Goal: Task Accomplishment & Management: Manage account settings

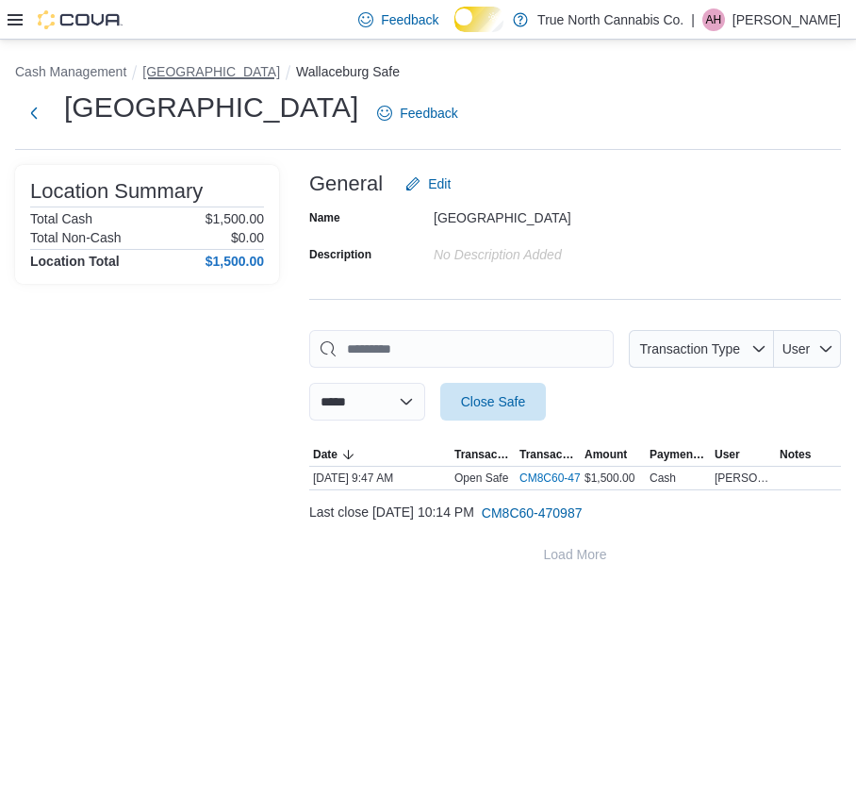
click at [212, 73] on button "[GEOGRAPHIC_DATA]" at bounding box center [211, 71] width 138 height 15
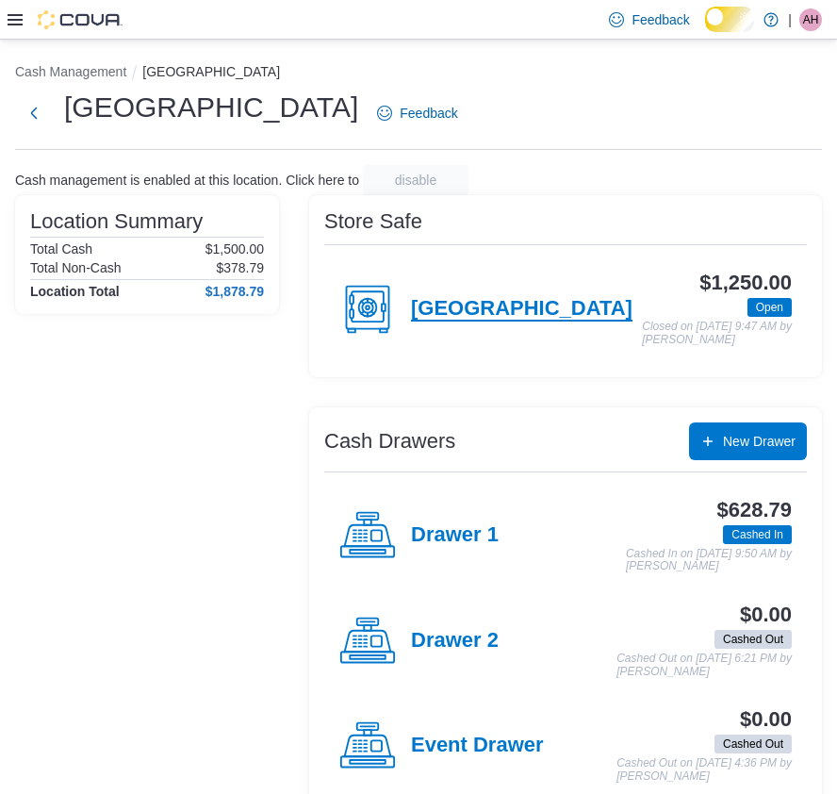
click at [481, 315] on h4 "Wallaceburg" at bounding box center [521, 309] width 221 height 25
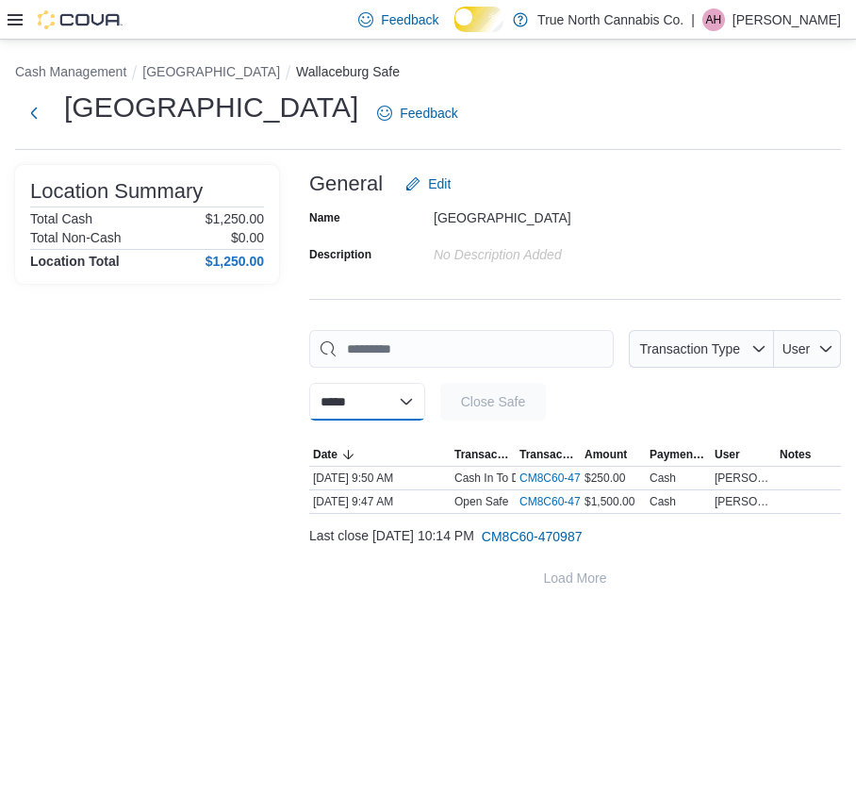
click at [411, 412] on select "**********" at bounding box center [367, 402] width 116 height 38
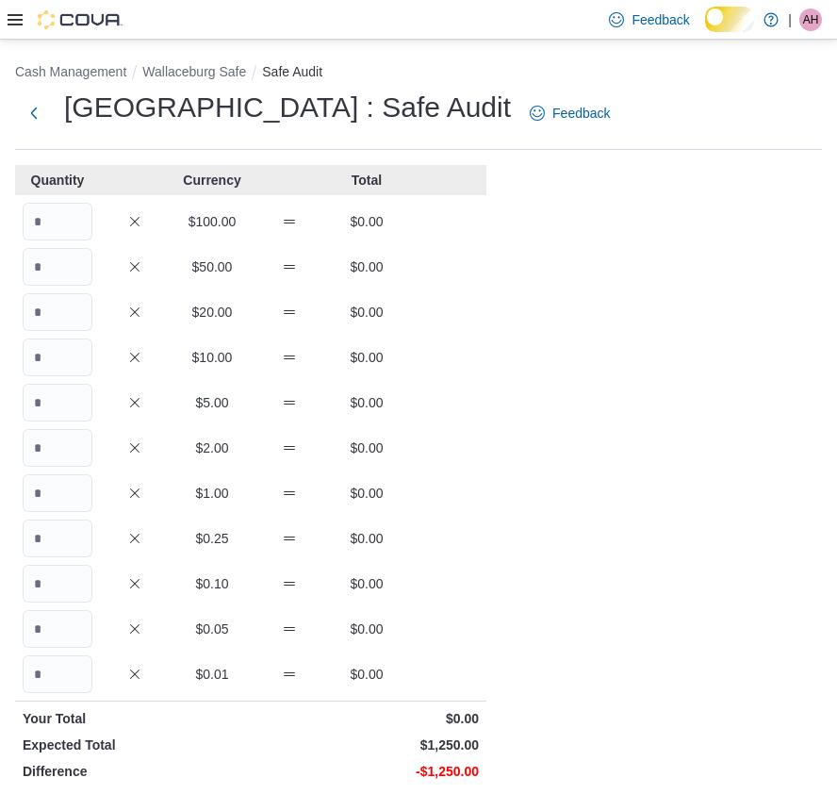
click at [47, 208] on div "Quantity Currency Total $100.00 $0.00 $50.00 $0.00 $20.00 $0.00 $10.00 $0.00 $5…" at bounding box center [250, 599] width 471 height 869
click at [62, 238] on input "Quantity" at bounding box center [58, 222] width 70 height 38
type input "*"
type input "**"
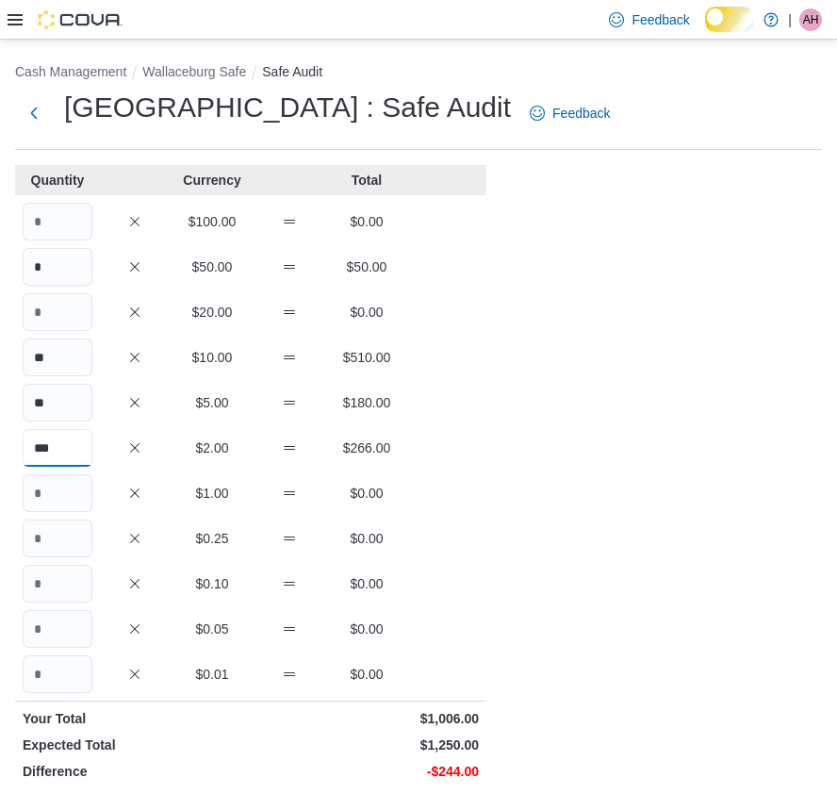
type input "***"
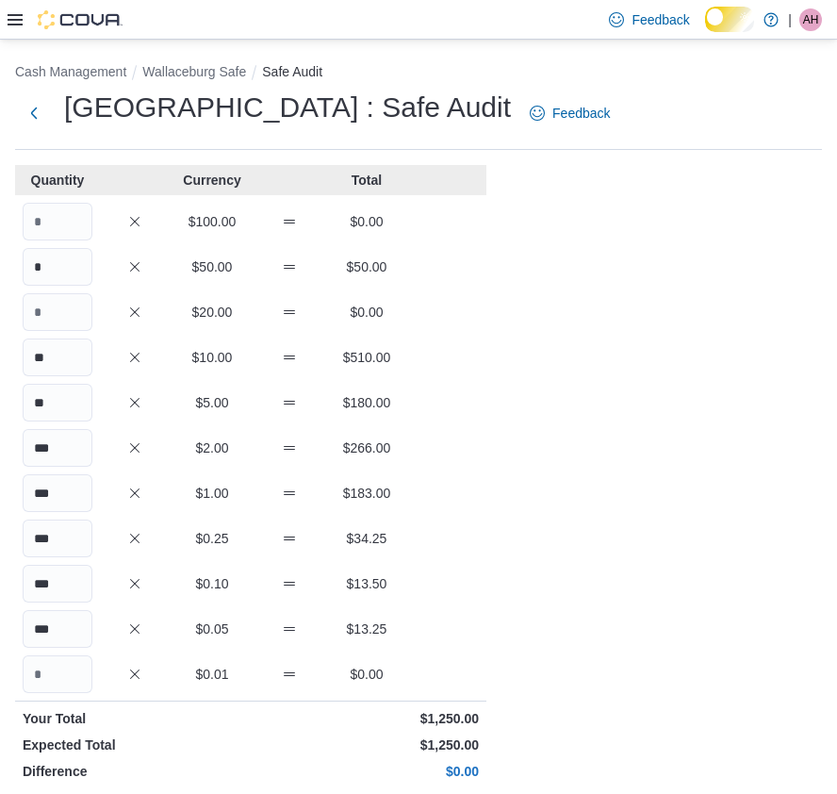
click at [765, 379] on div "Cash Management Wallaceburg Safe Safe Audit Wallaceburg : Safe Audit Feedback Q…" at bounding box center [418, 544] width 837 height 1009
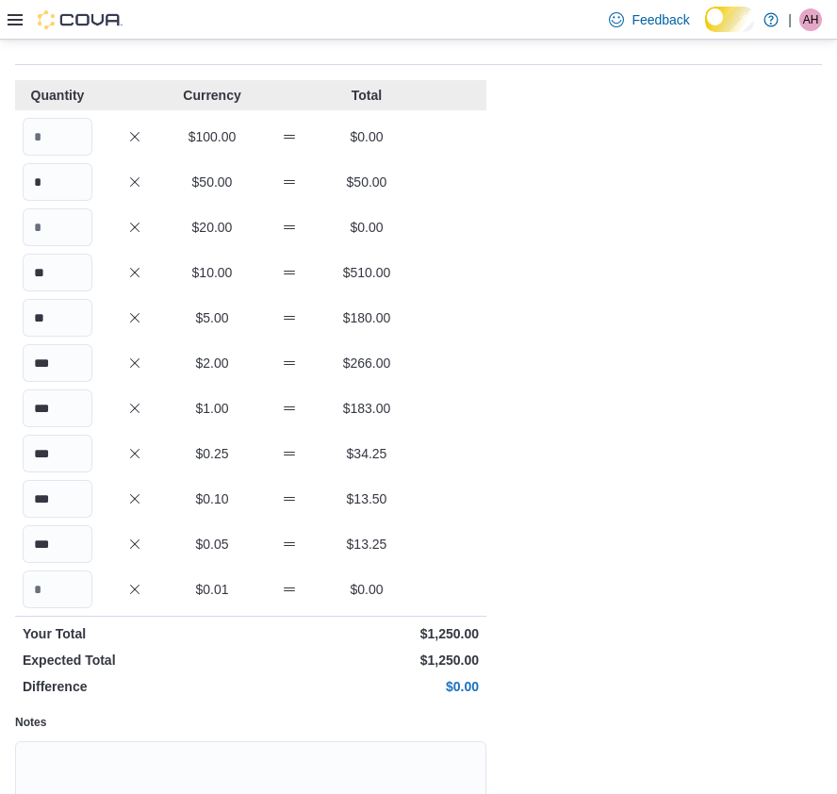
scroll to position [281, 0]
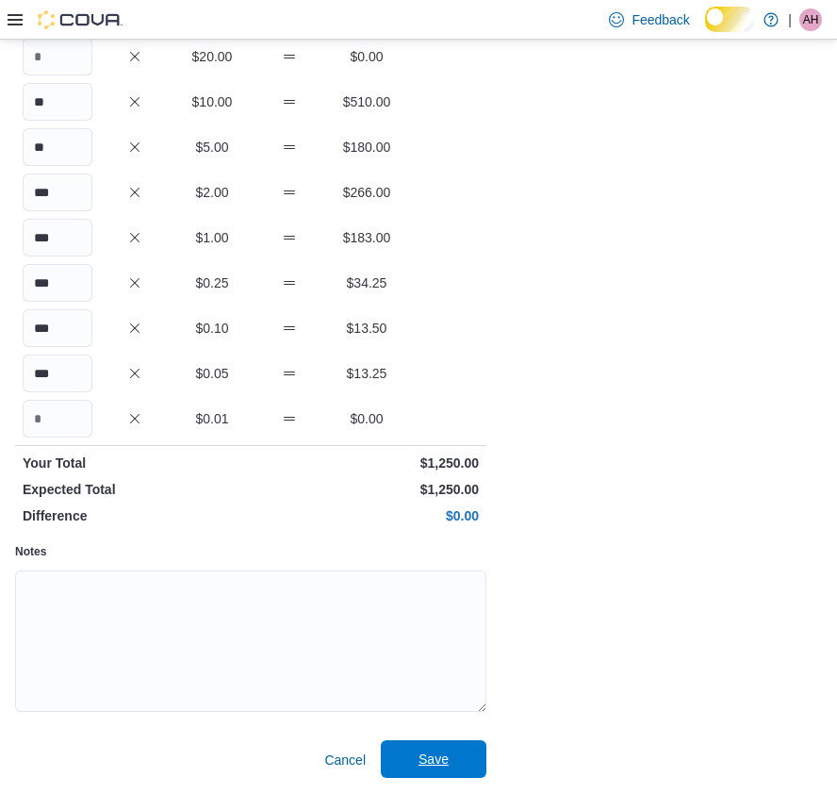
click at [447, 774] on span "Save" at bounding box center [433, 759] width 83 height 38
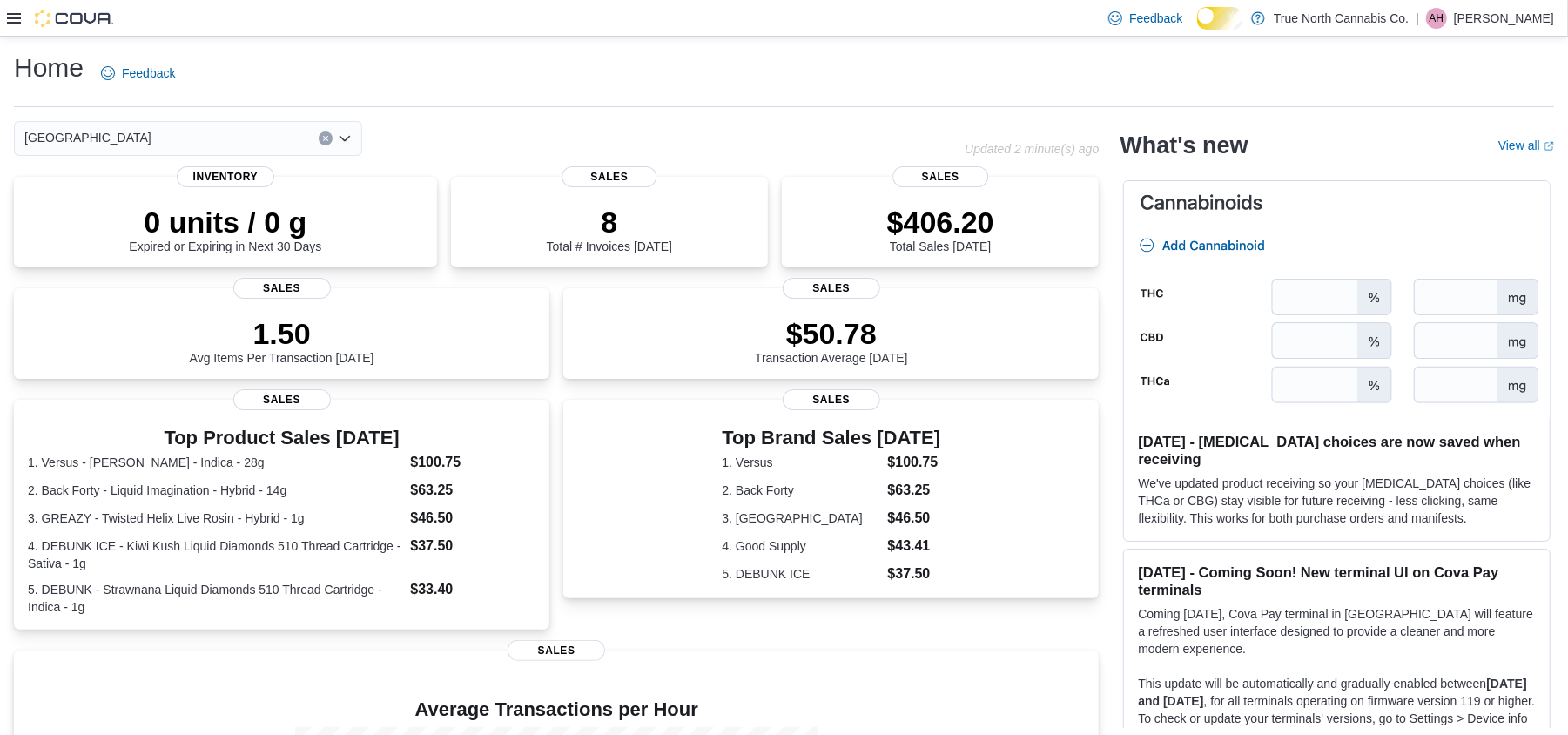
click at [14, 25] on div at bounding box center [60, 18] width 106 height 18
click at [23, 24] on div at bounding box center [60, 18] width 106 height 18
click at [16, 24] on icon at bounding box center [14, 18] width 14 height 14
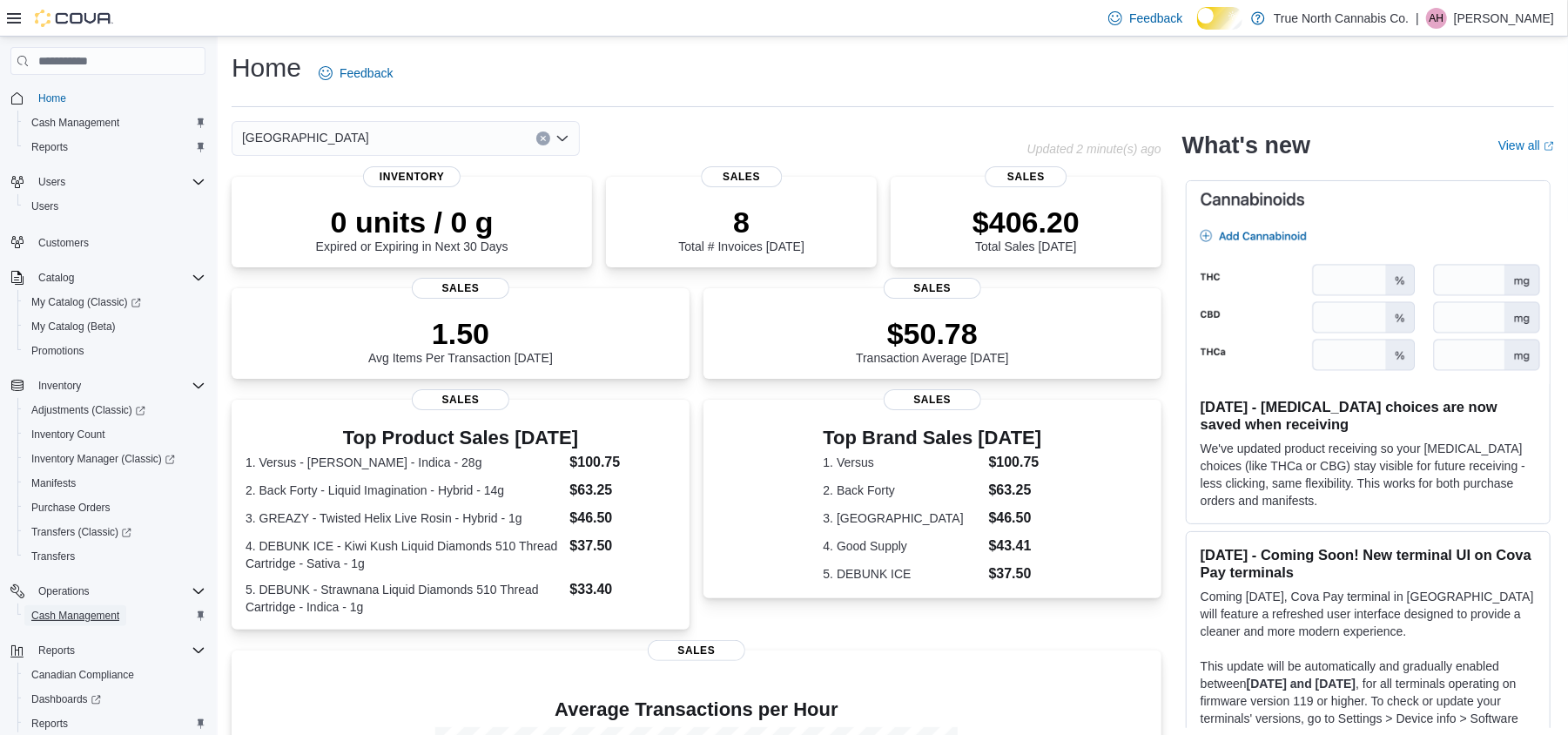
click at [92, 623] on span "Cash Management" at bounding box center [75, 616] width 88 height 14
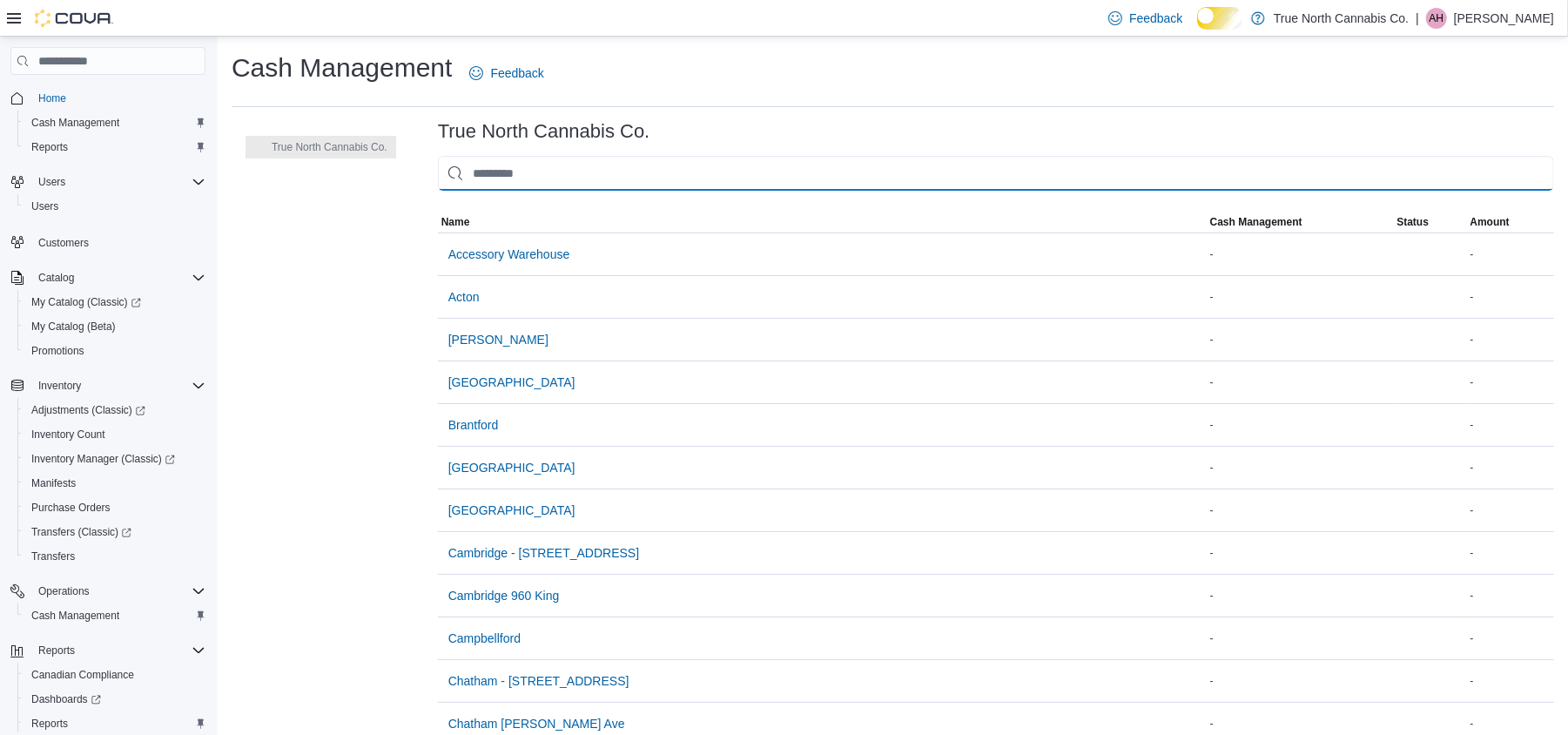
click at [628, 190] on input "This is a search bar. As you type, the results lower in the page will automatic…" at bounding box center [996, 174] width 1116 height 35
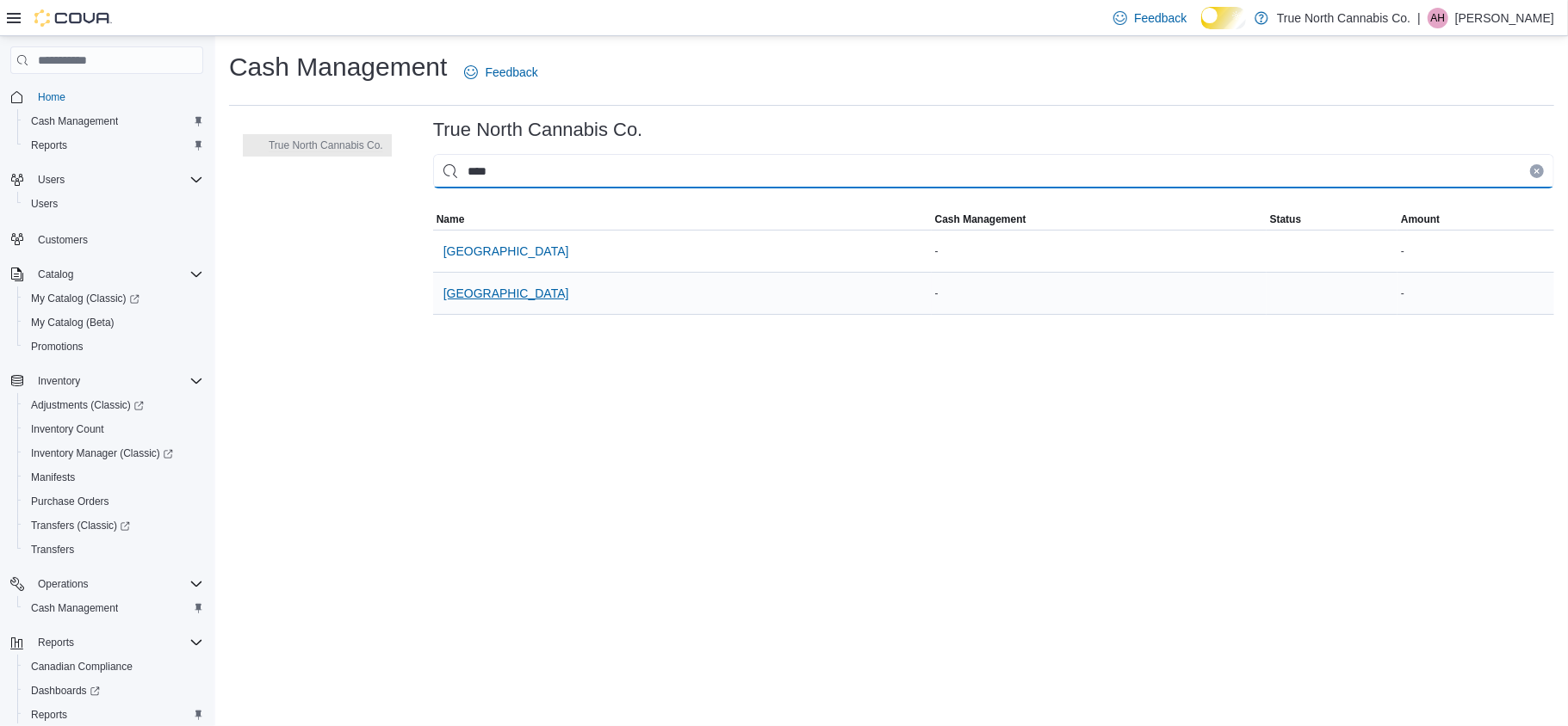
type input "****"
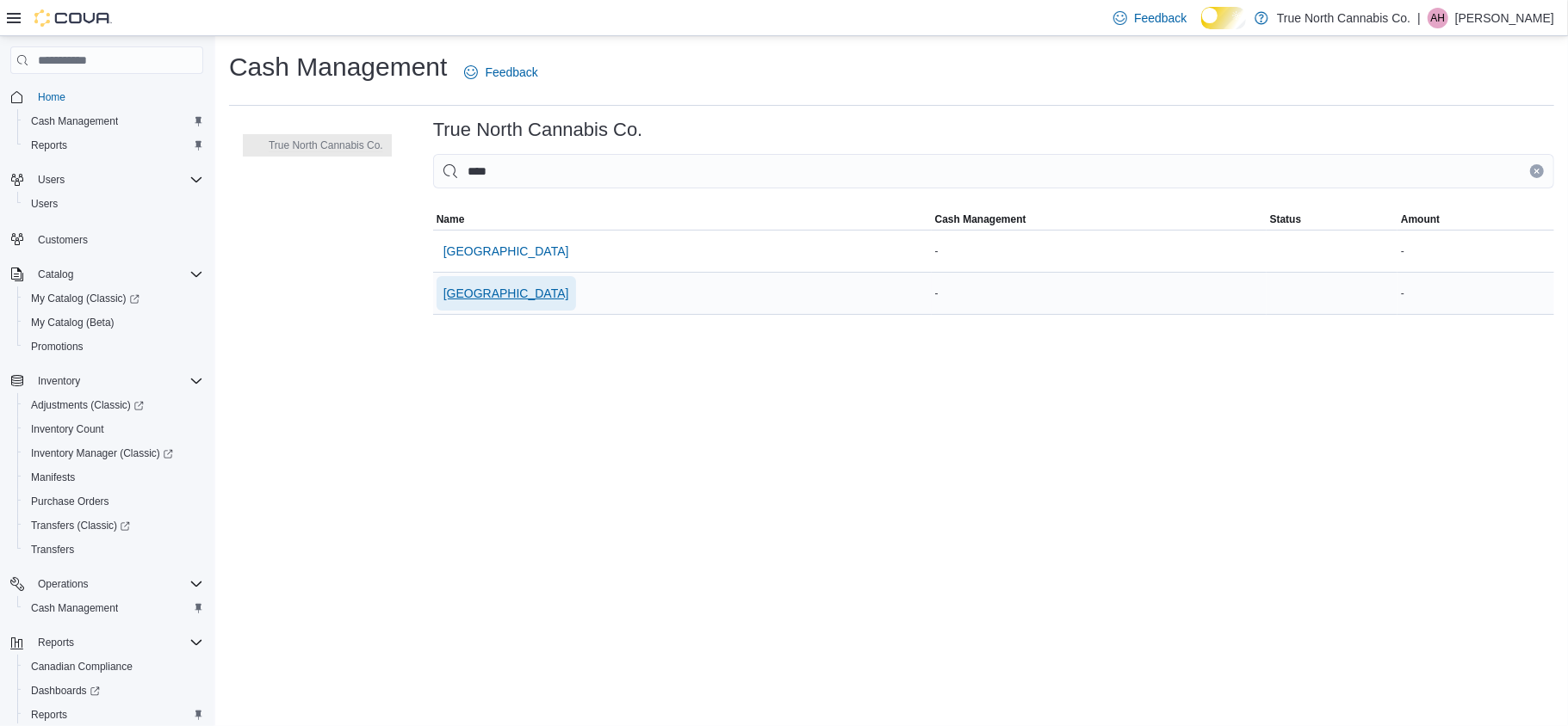
click at [477, 302] on span "Wallaceburg" at bounding box center [506, 293] width 126 height 17
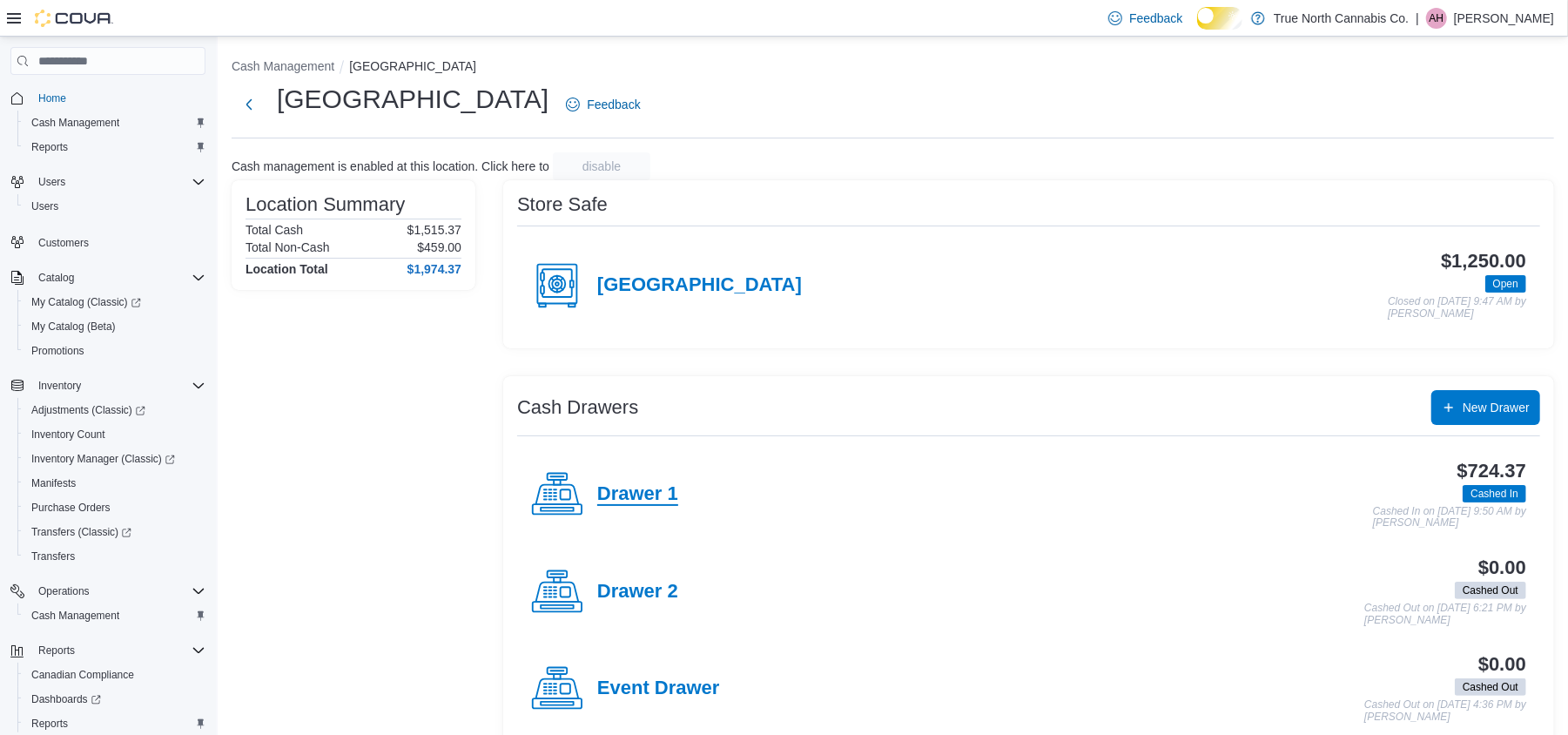
click at [638, 507] on h4 "Drawer 1" at bounding box center [638, 495] width 81 height 23
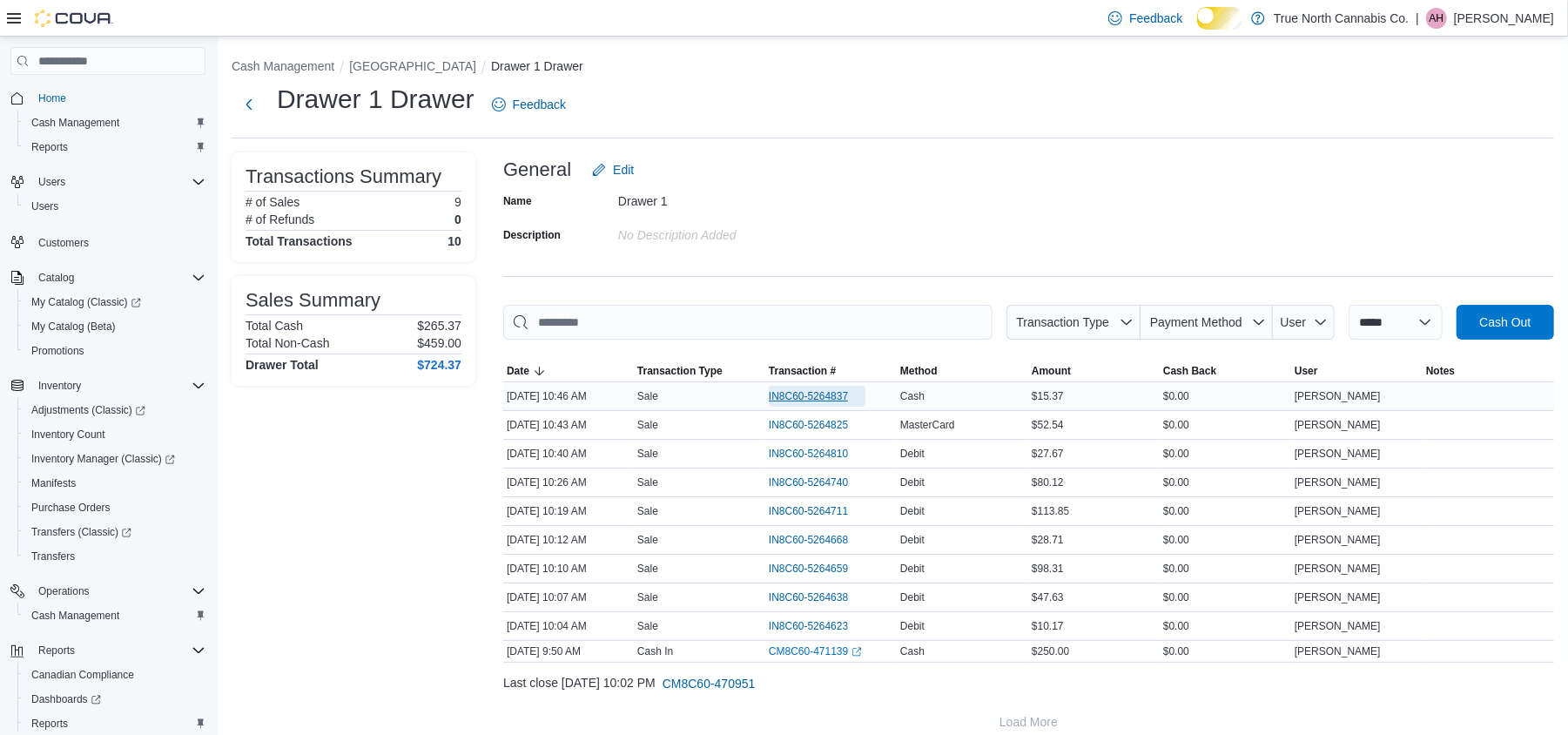
click at [806, 402] on span "IN8C60-5264837" at bounding box center [808, 396] width 79 height 14
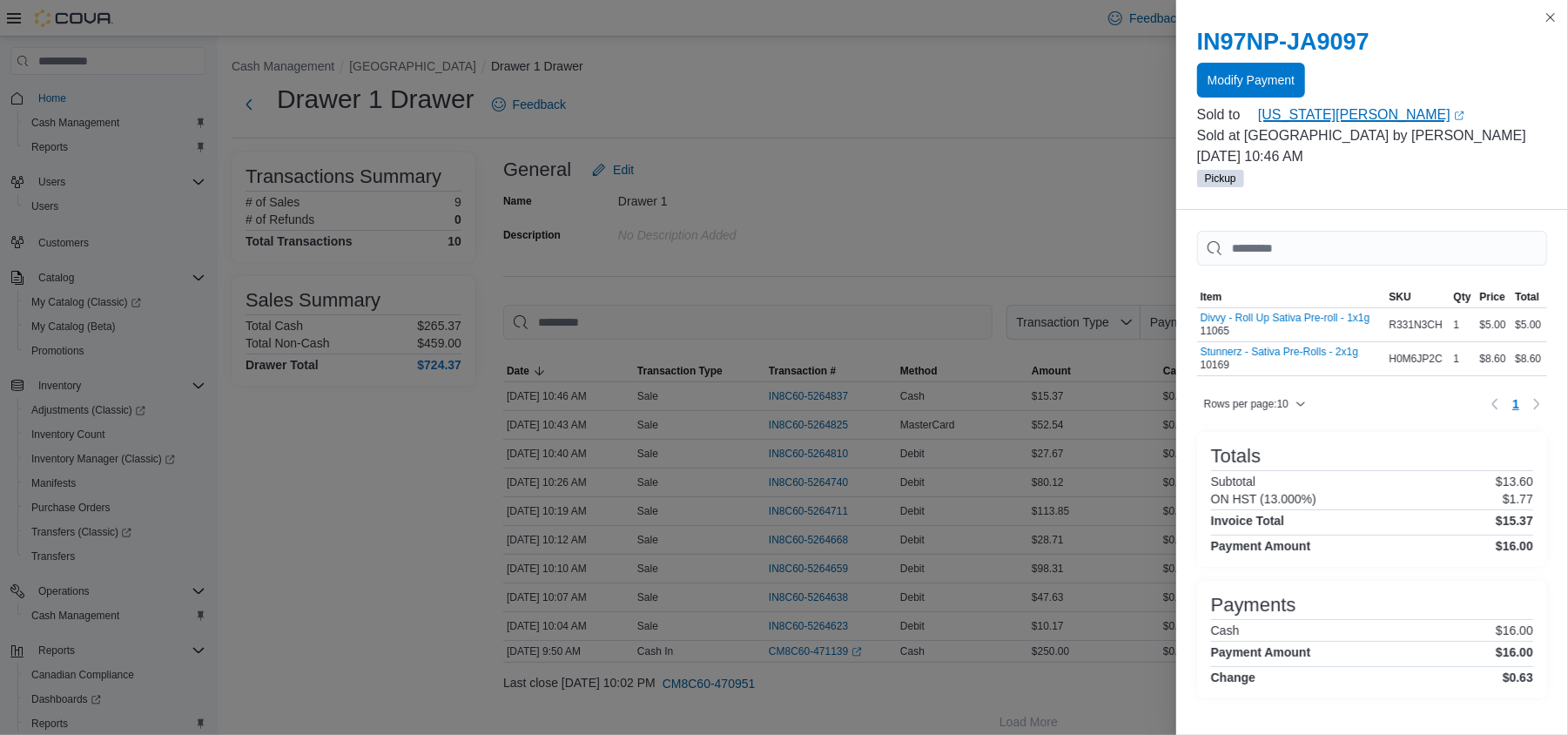
click at [1322, 126] on link "Georgia Murphy (opens in a new tab or window)" at bounding box center [1403, 115] width 289 height 21
click at [1552, 19] on button "Close this dialog" at bounding box center [1550, 17] width 21 height 21
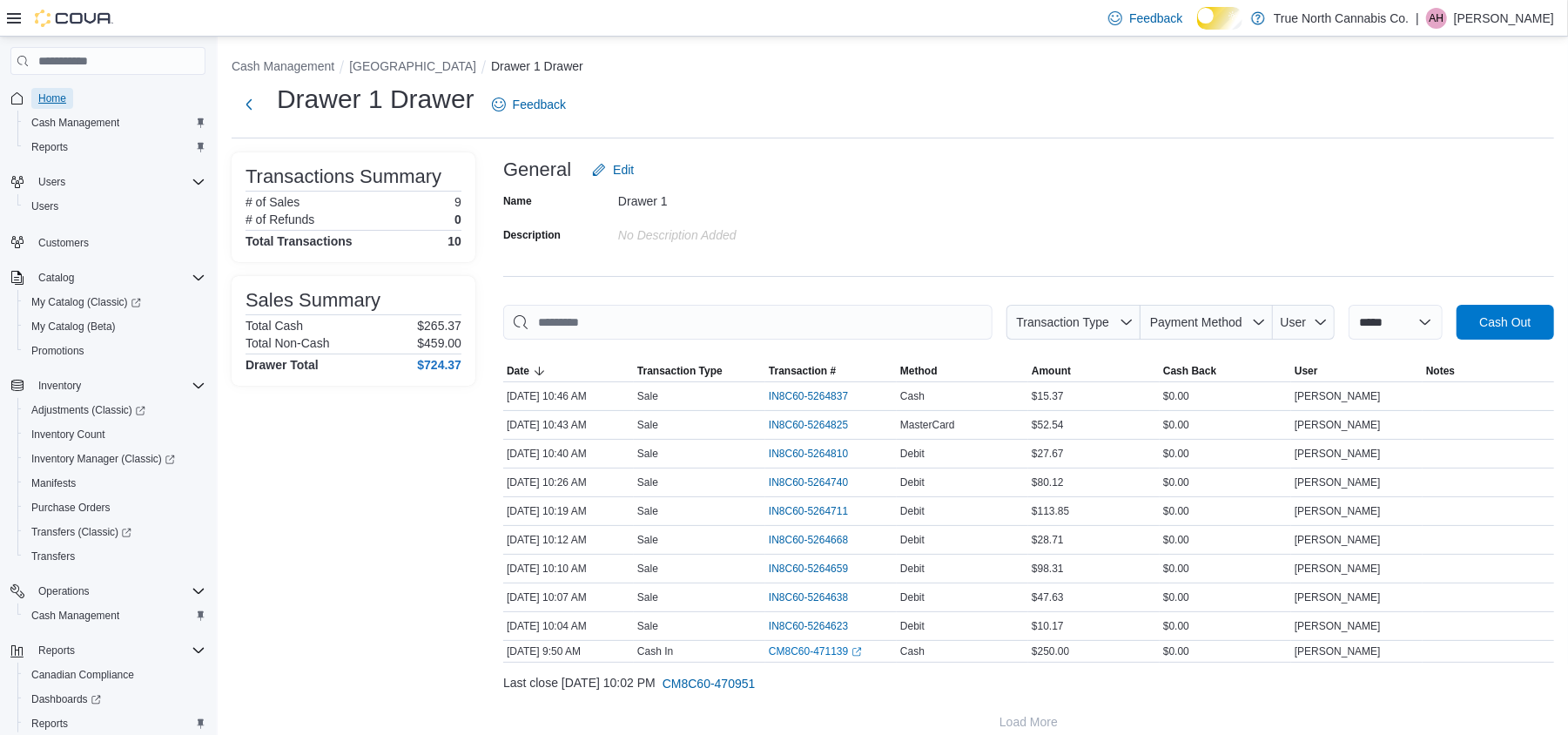
click at [51, 98] on span "Home" at bounding box center [52, 98] width 28 height 14
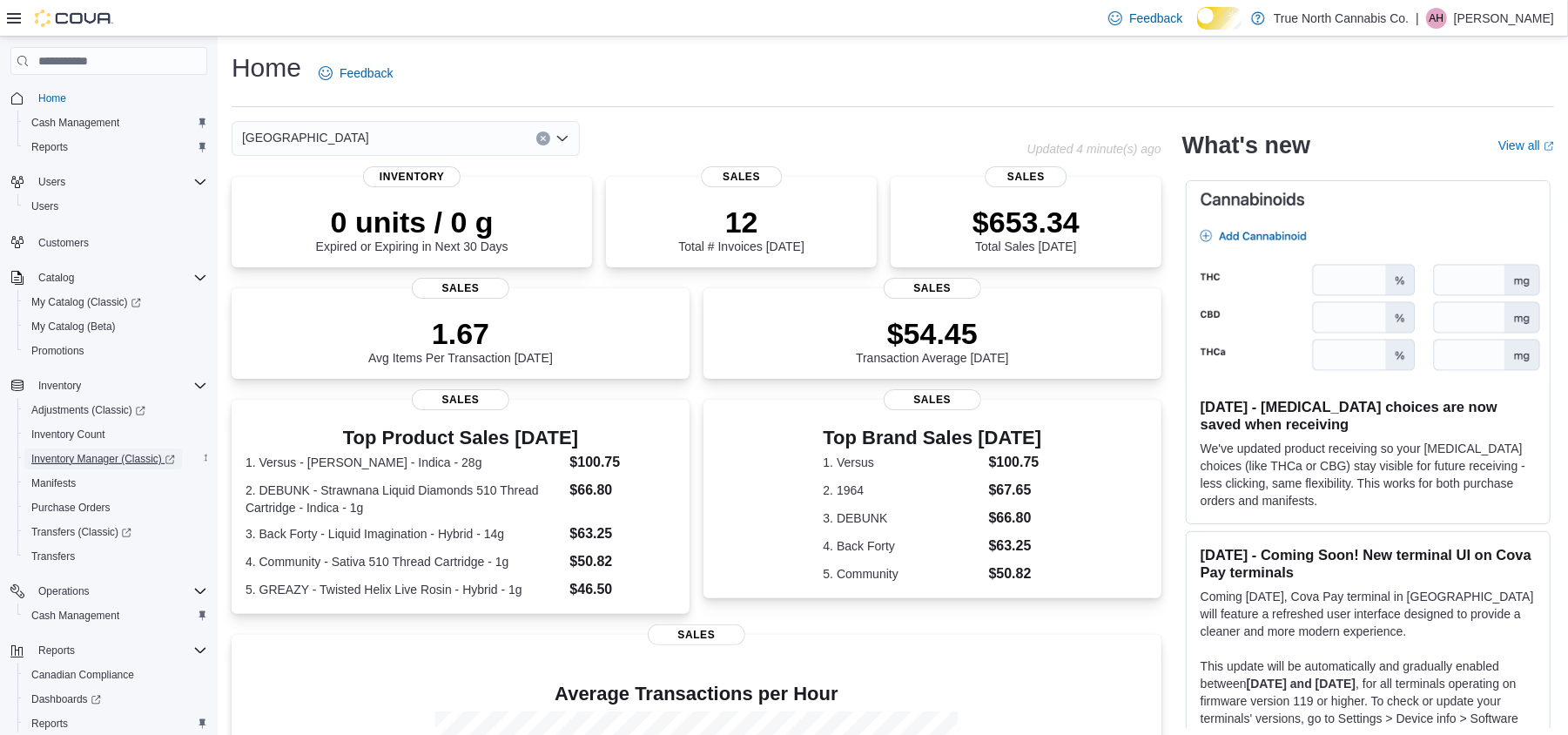
click at [92, 464] on span "Inventory Manager (Classic)" at bounding box center [103, 459] width 144 height 14
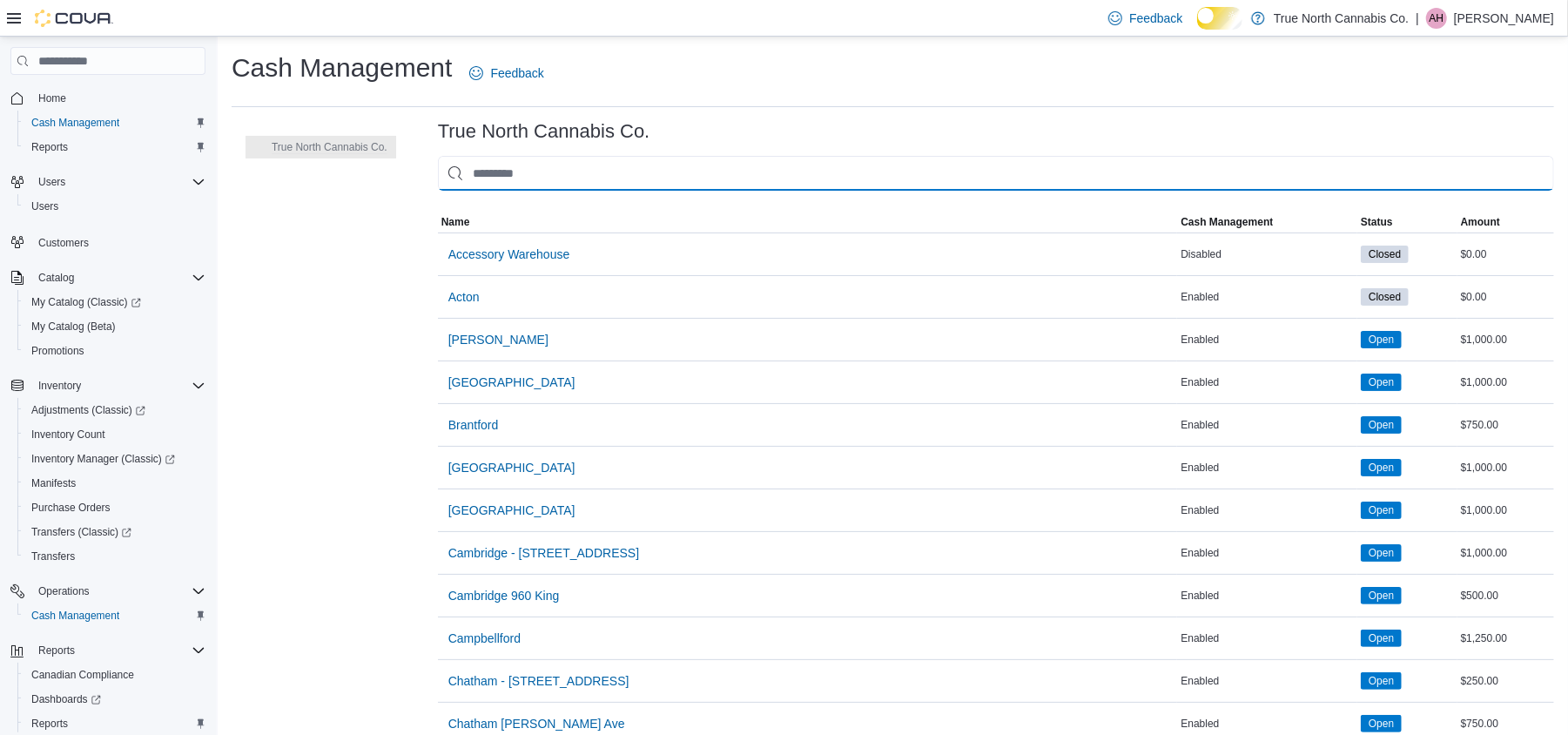
click at [549, 175] on input "This is a search bar. As you type, the results lower in the page will automatic…" at bounding box center [996, 174] width 1116 height 35
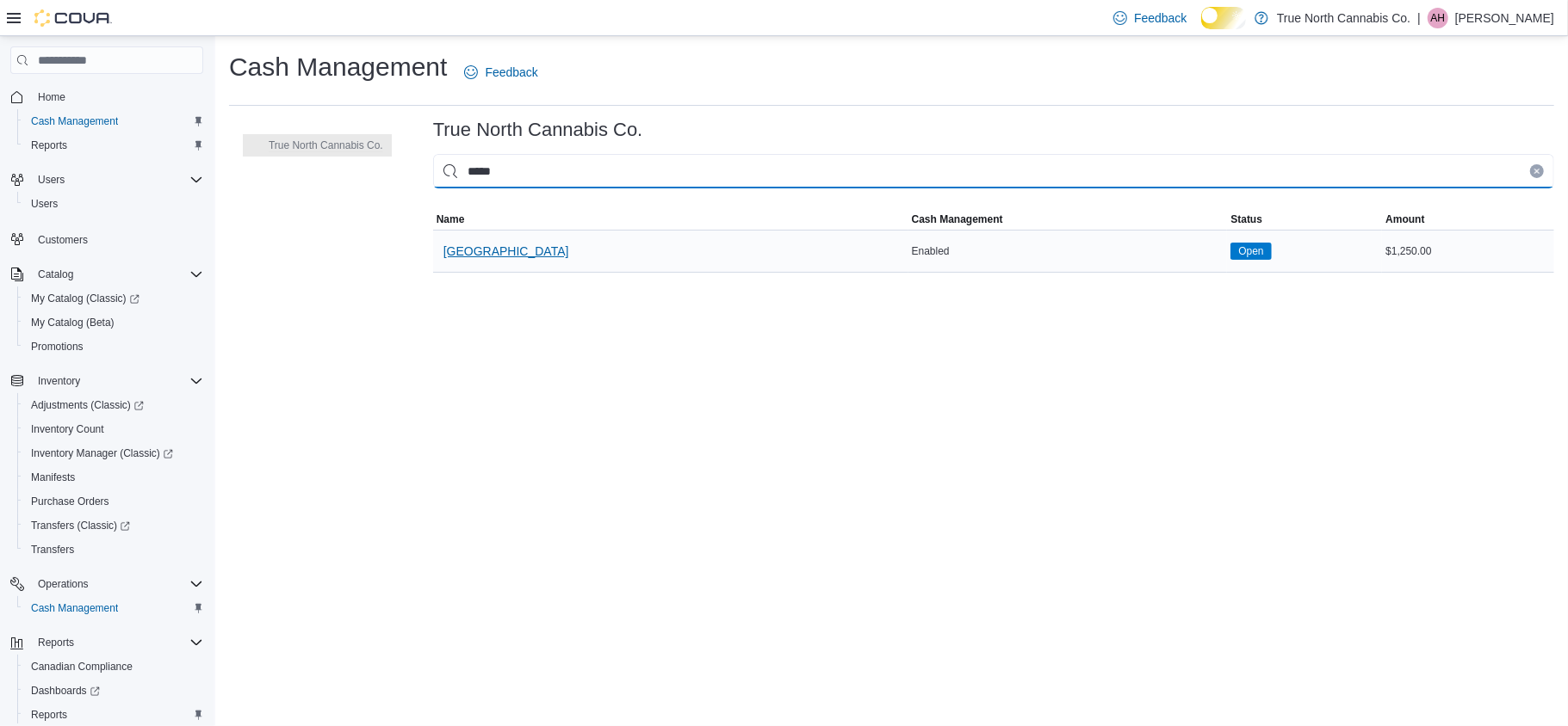
type input "*****"
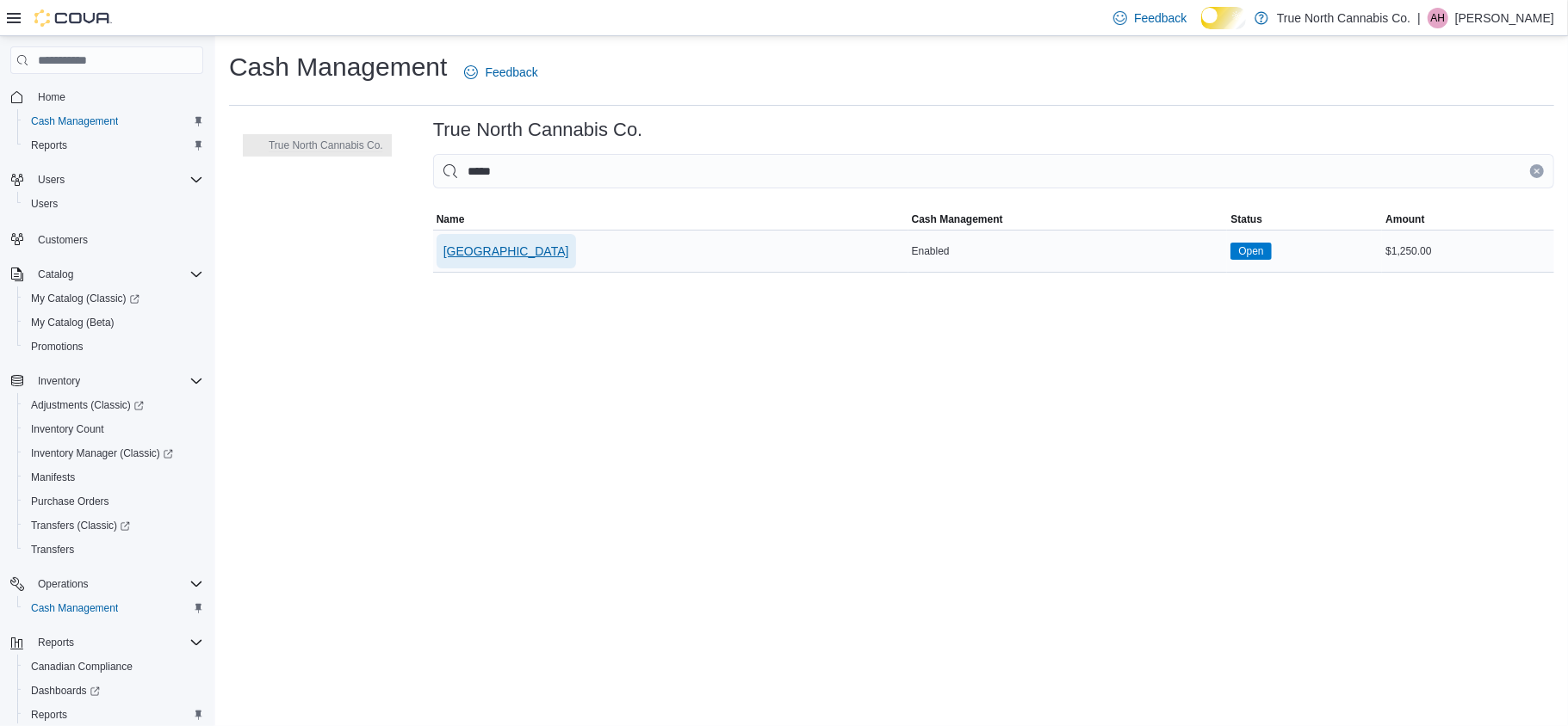
click at [514, 260] on span "[GEOGRAPHIC_DATA]" at bounding box center [506, 251] width 126 height 17
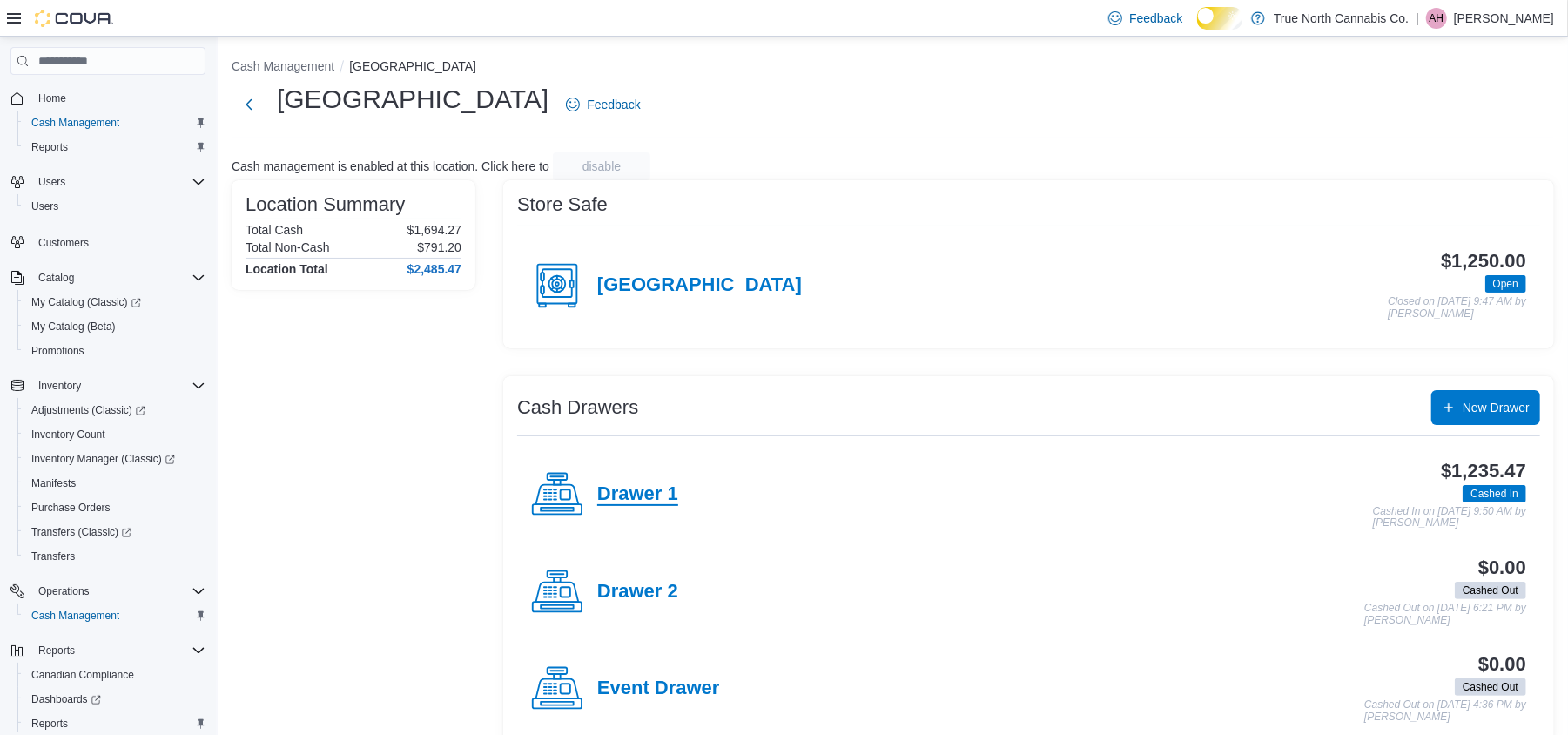
click at [625, 507] on h4 "Drawer 1" at bounding box center [638, 495] width 81 height 23
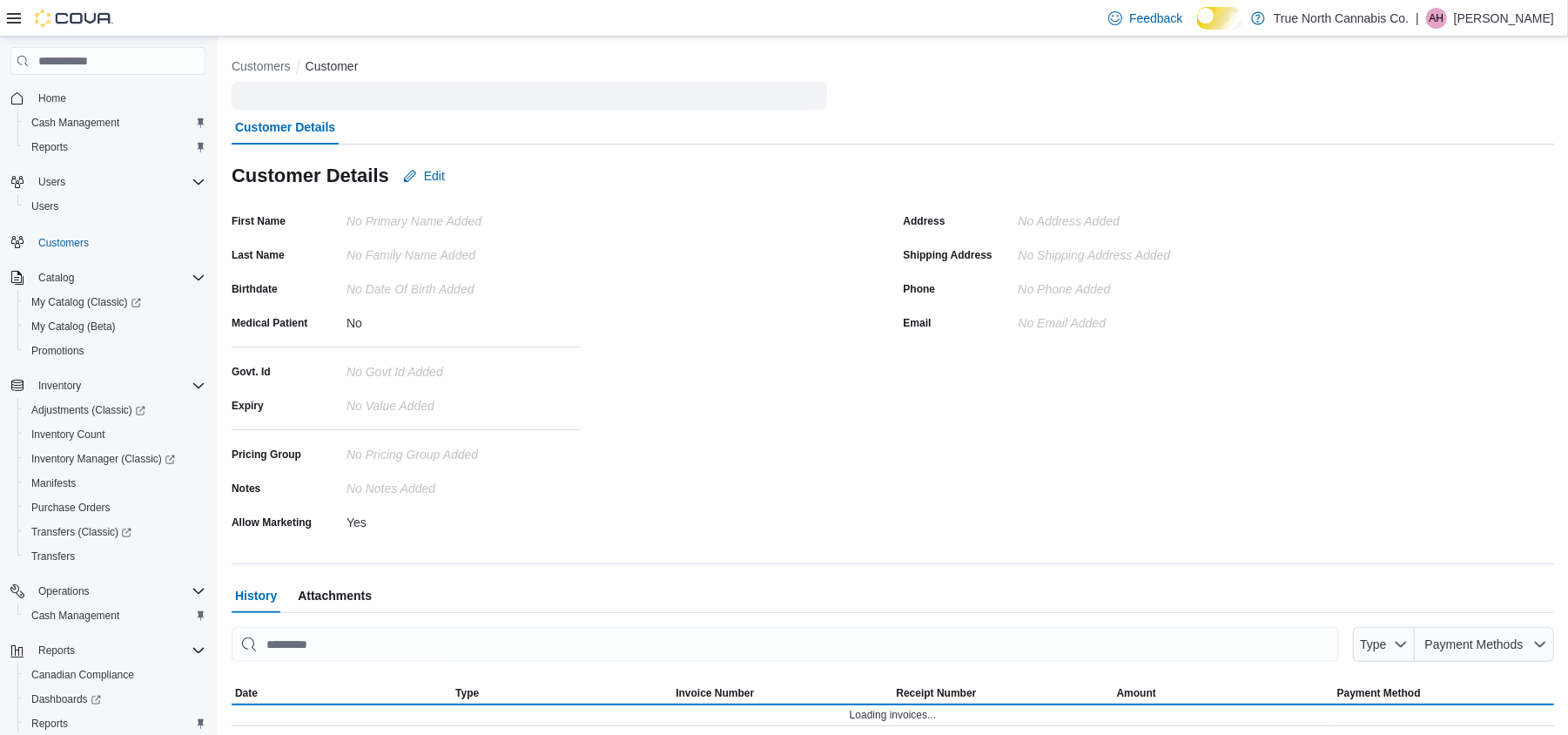
scroll to position [21, 0]
